Goal: Task Accomplishment & Management: Use online tool/utility

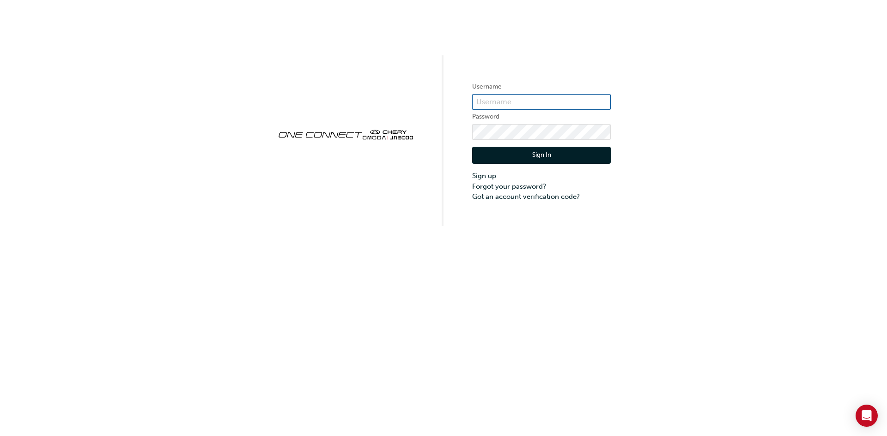
type input "CHAU1900"
click at [540, 156] on button "Sign In" at bounding box center [541, 156] width 139 height 18
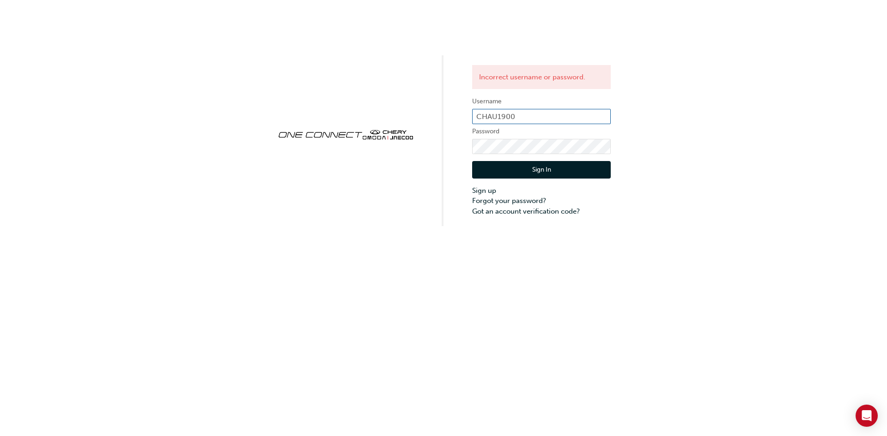
click at [516, 121] on input "CHAU1900" at bounding box center [541, 117] width 139 height 16
type input "29370"
click at [538, 167] on button "Sign In" at bounding box center [541, 170] width 139 height 18
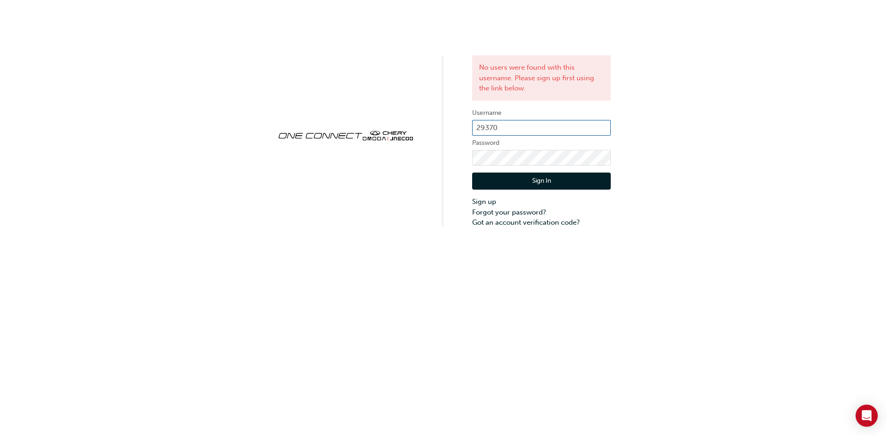
click at [513, 123] on input "29370" at bounding box center [541, 128] width 139 height 16
type input "CHAU1823"
click at [506, 180] on button "Sign In" at bounding box center [541, 182] width 139 height 18
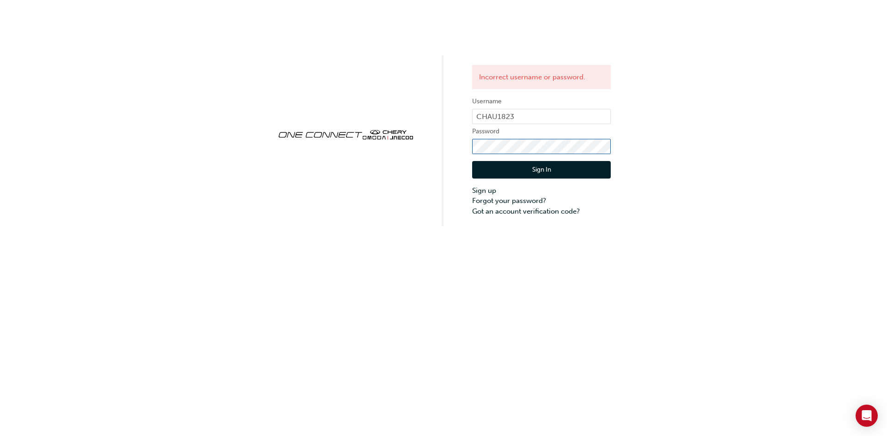
click button "Sign In" at bounding box center [541, 170] width 139 height 18
click at [566, 112] on input "CHAU1823" at bounding box center [541, 117] width 139 height 16
type input "CHAU1900"
click button "Sign In" at bounding box center [541, 170] width 139 height 18
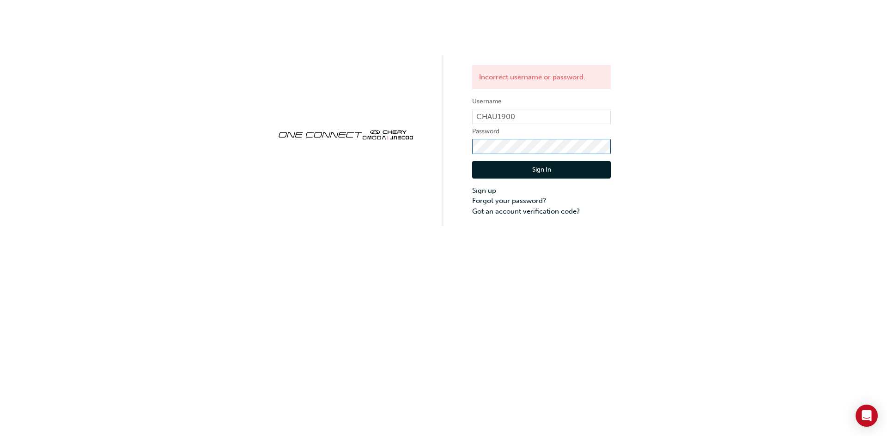
click button "Sign In" at bounding box center [541, 170] width 139 height 18
click at [496, 116] on input "CHAU1900" at bounding box center [541, 117] width 139 height 16
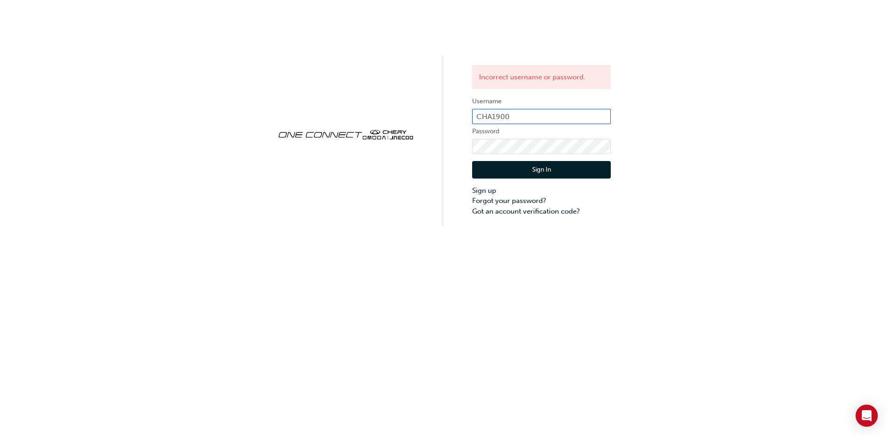
type input "CHAU1900"
click button "Sign In" at bounding box center [541, 170] width 139 height 18
click at [498, 117] on input "CHAU1900" at bounding box center [541, 117] width 139 height 16
type input "chau1900"
click button "Sign In" at bounding box center [541, 170] width 139 height 18
